Goal: Find specific page/section: Find specific page/section

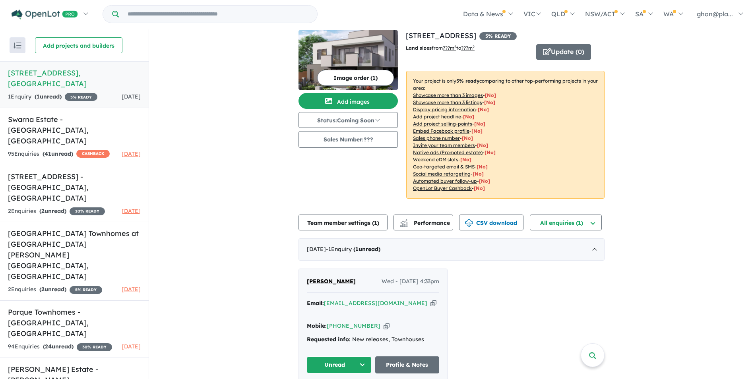
scroll to position [1, 0]
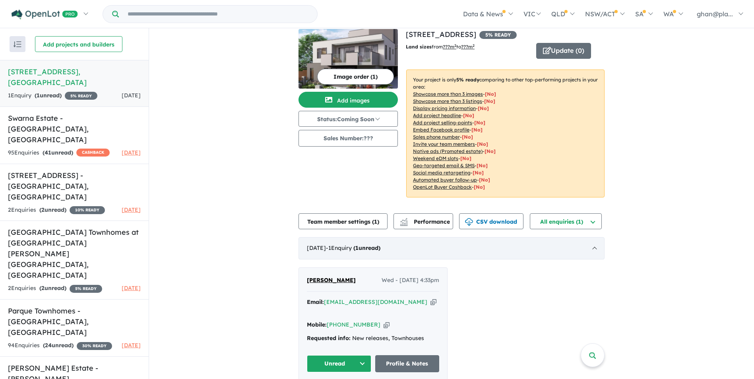
click at [333, 244] on div "[DATE] - 1 Enquir y ( 1 unread)" at bounding box center [451, 248] width 306 height 22
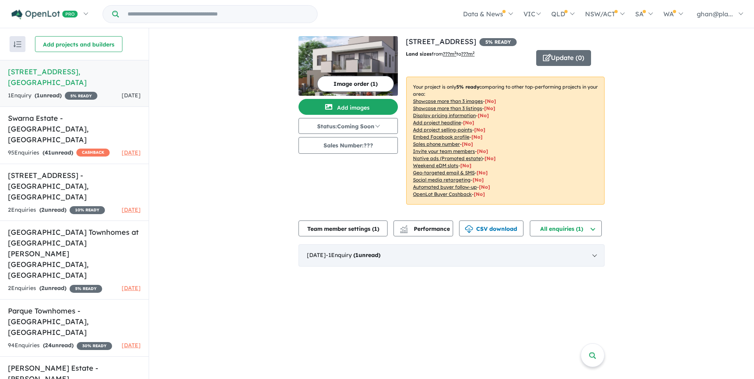
click at [333, 244] on div "View 13 projects in your account [STREET_ADDRESS] 5 % READY Land sizes from ???…" at bounding box center [451, 151] width 306 height 246
click at [333, 255] on div "[DATE] - 1 Enquir y ( 1 unread)" at bounding box center [451, 255] width 306 height 22
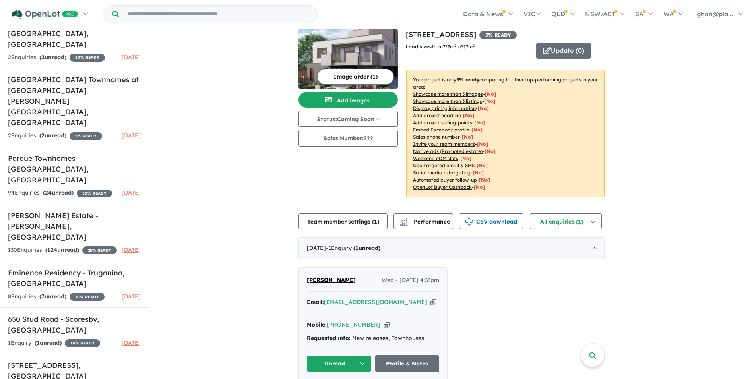
scroll to position [272, 0]
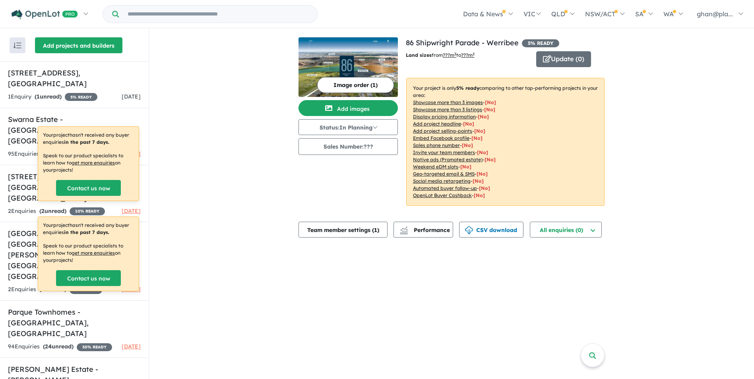
click at [93, 41] on button "Add projects and builders" at bounding box center [78, 45] width 87 height 16
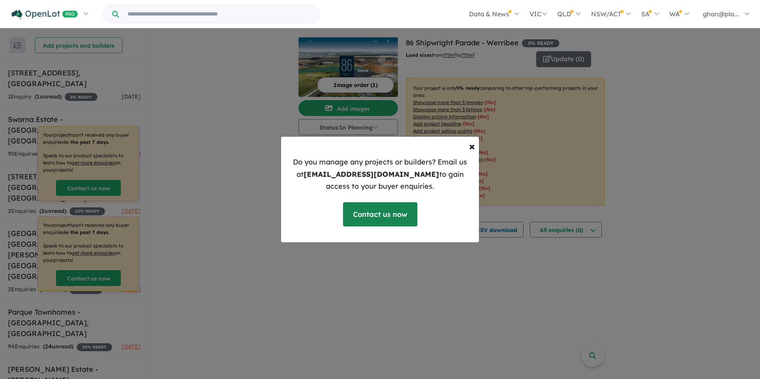
click at [371, 213] on link "Contact us now" at bounding box center [380, 214] width 74 height 24
click at [472, 144] on span "×" at bounding box center [472, 146] width 6 height 14
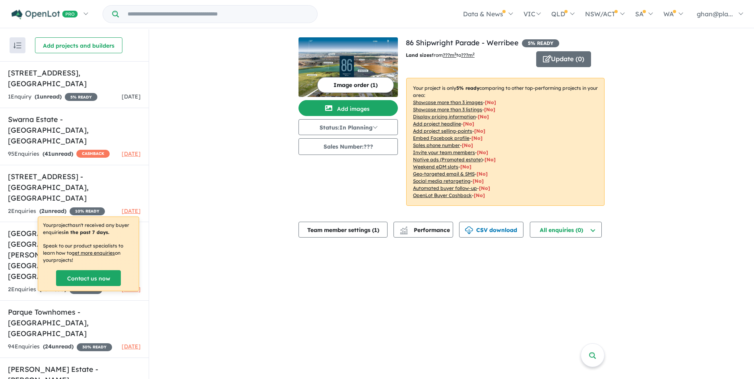
click at [211, 145] on div "View 13 projects in your account 86 Shipwright Parade - Werribee 5 % READY Land…" at bounding box center [451, 136] width 605 height 215
